Goal: Use online tool/utility: Utilize a website feature to perform a specific function

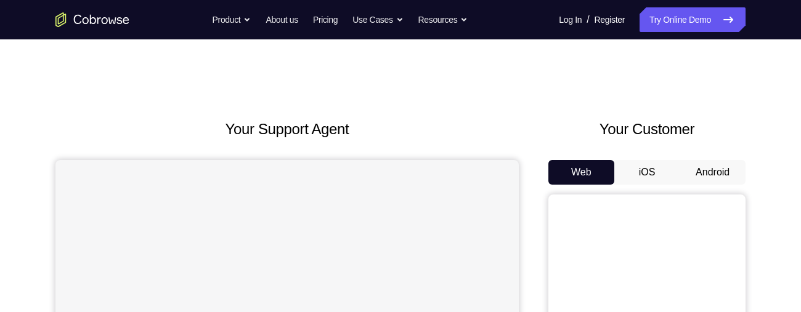
click at [702, 169] on button "Android" at bounding box center [712, 172] width 66 height 25
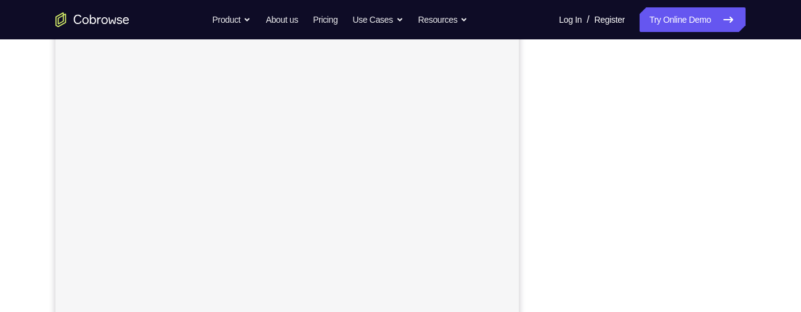
scroll to position [132, 0]
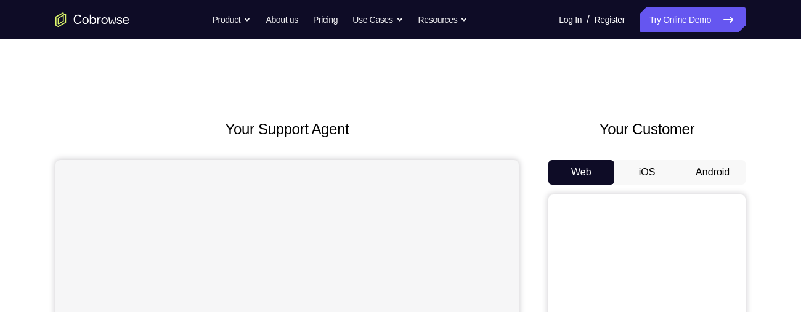
click at [703, 177] on button "Android" at bounding box center [712, 172] width 66 height 25
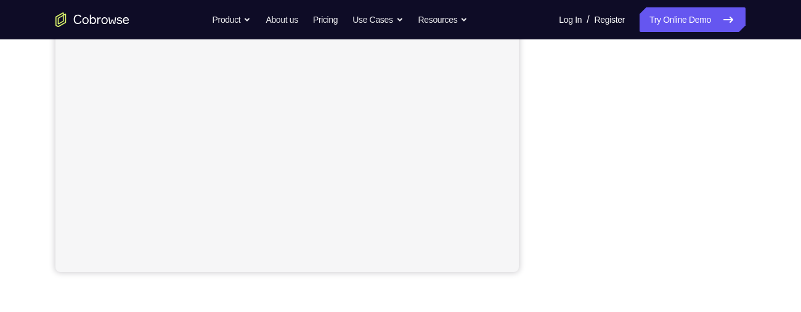
scroll to position [267, 0]
